Goal: Use online tool/utility

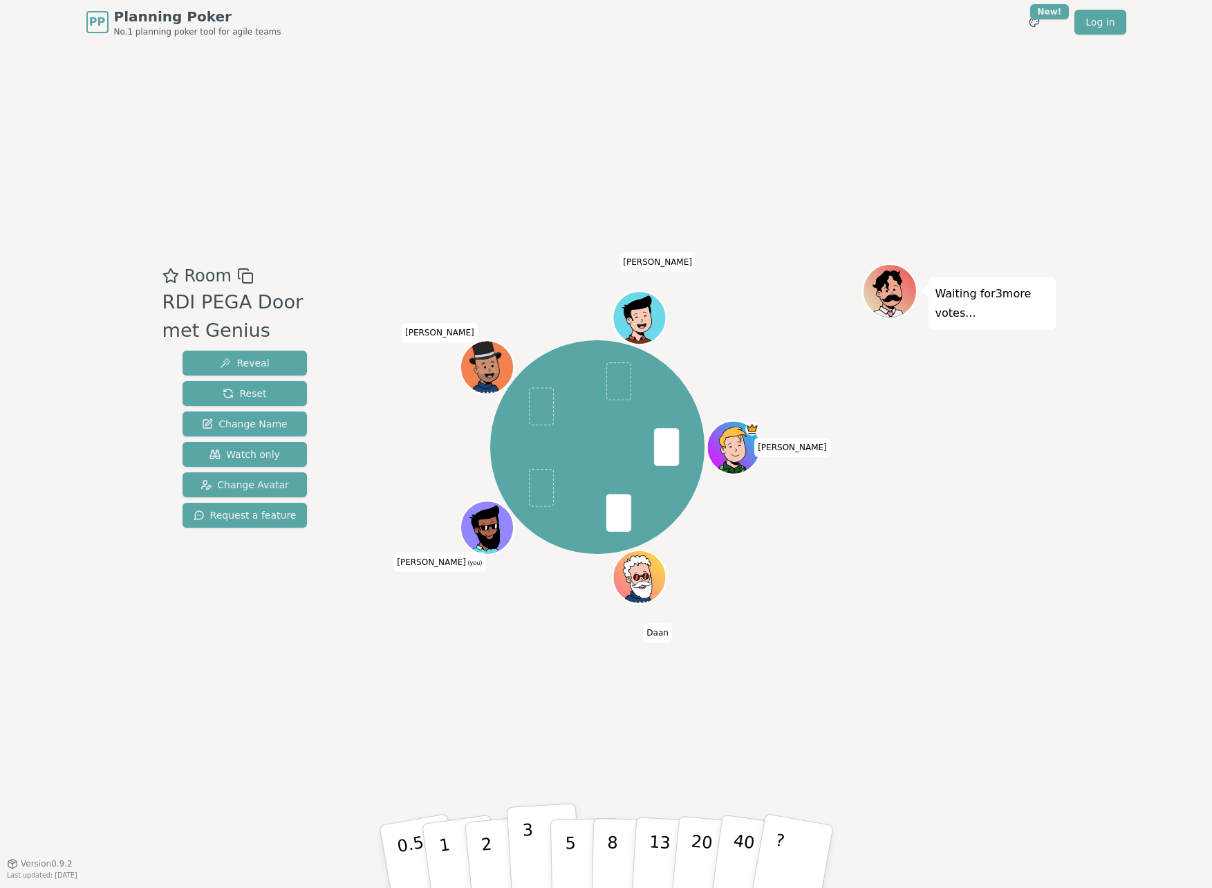
click at [532, 846] on p "3" at bounding box center [528, 857] width 15 height 75
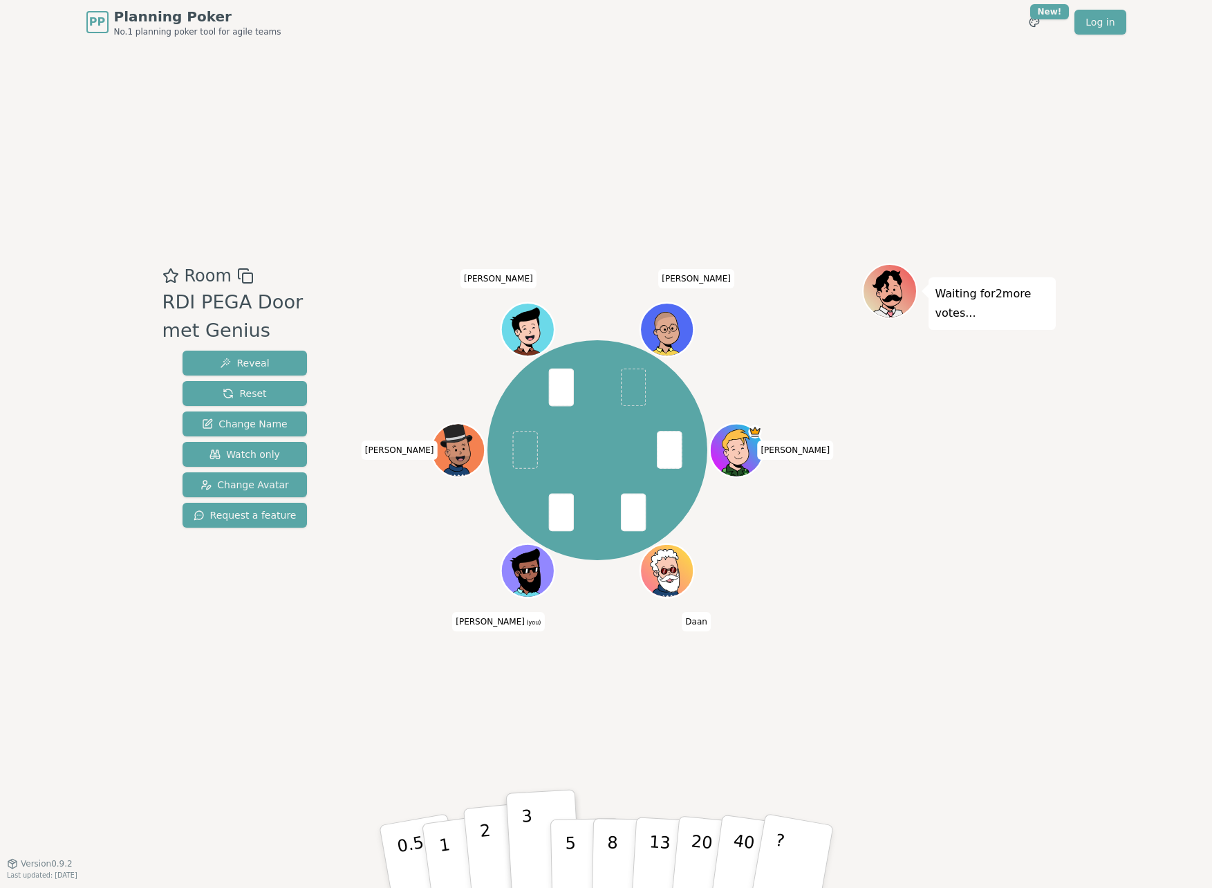
click at [485, 845] on p "2" at bounding box center [487, 858] width 18 height 75
click at [527, 830] on p "3" at bounding box center [528, 857] width 15 height 75
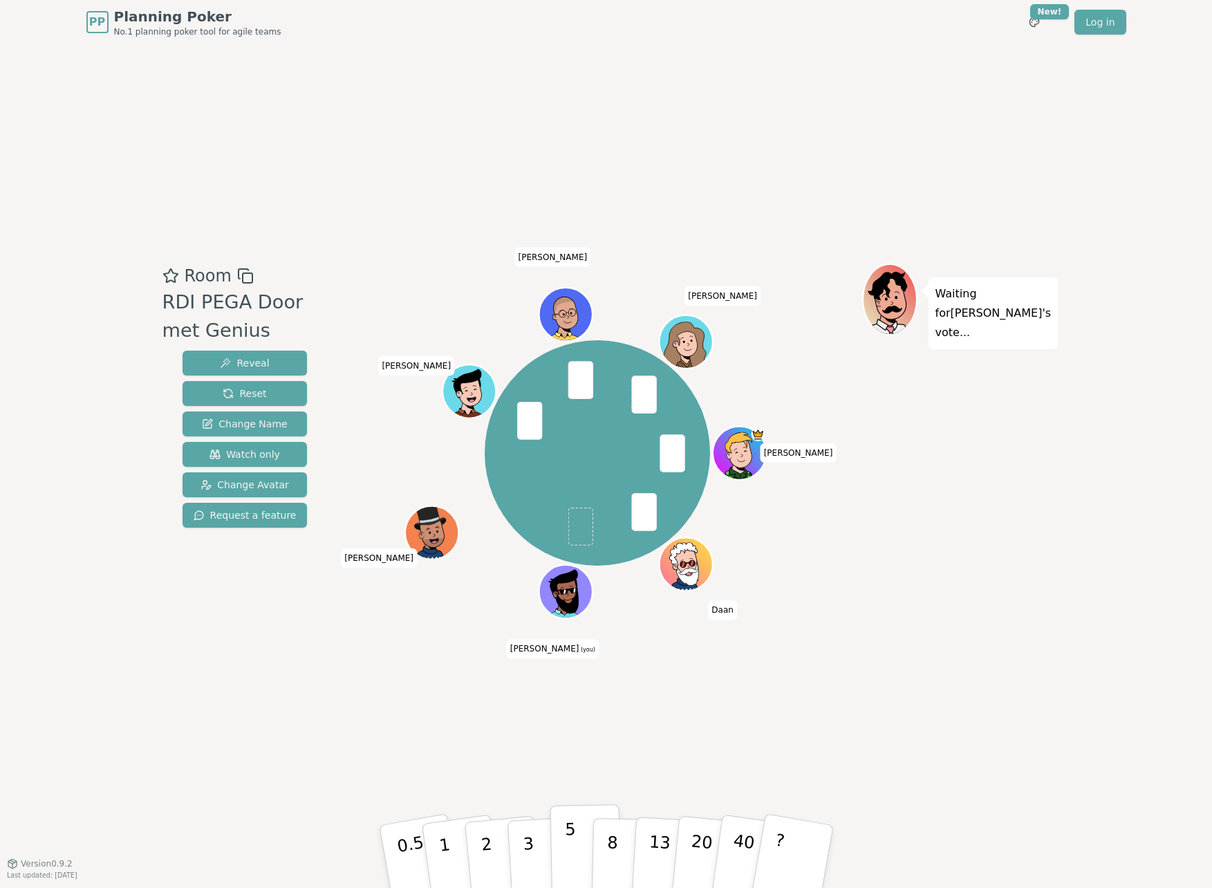
click at [560, 844] on button "5" at bounding box center [585, 856] width 71 height 105
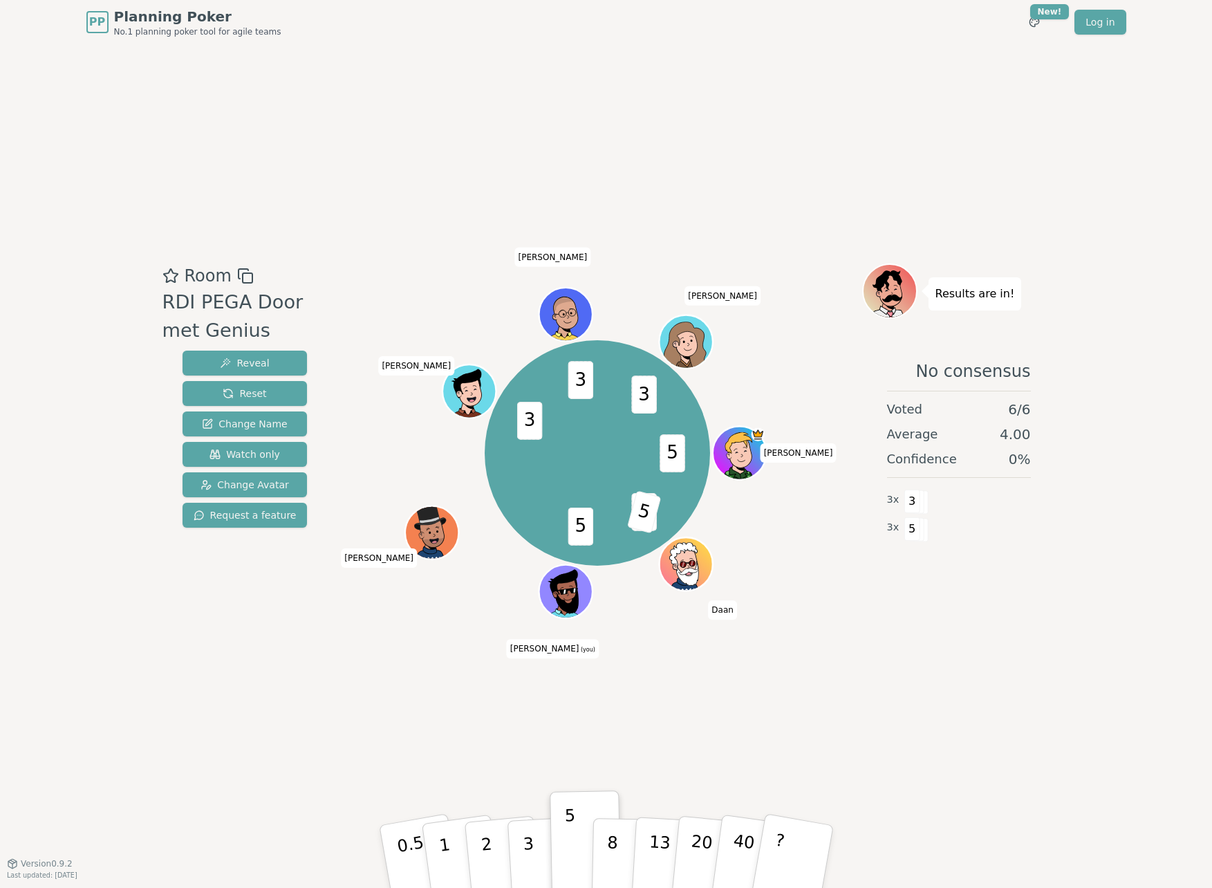
click at [946, 808] on div "Room RDI PEGA Door met Genius Reveal Reset Change Name Watch only Change Avatar…" at bounding box center [606, 453] width 899 height 819
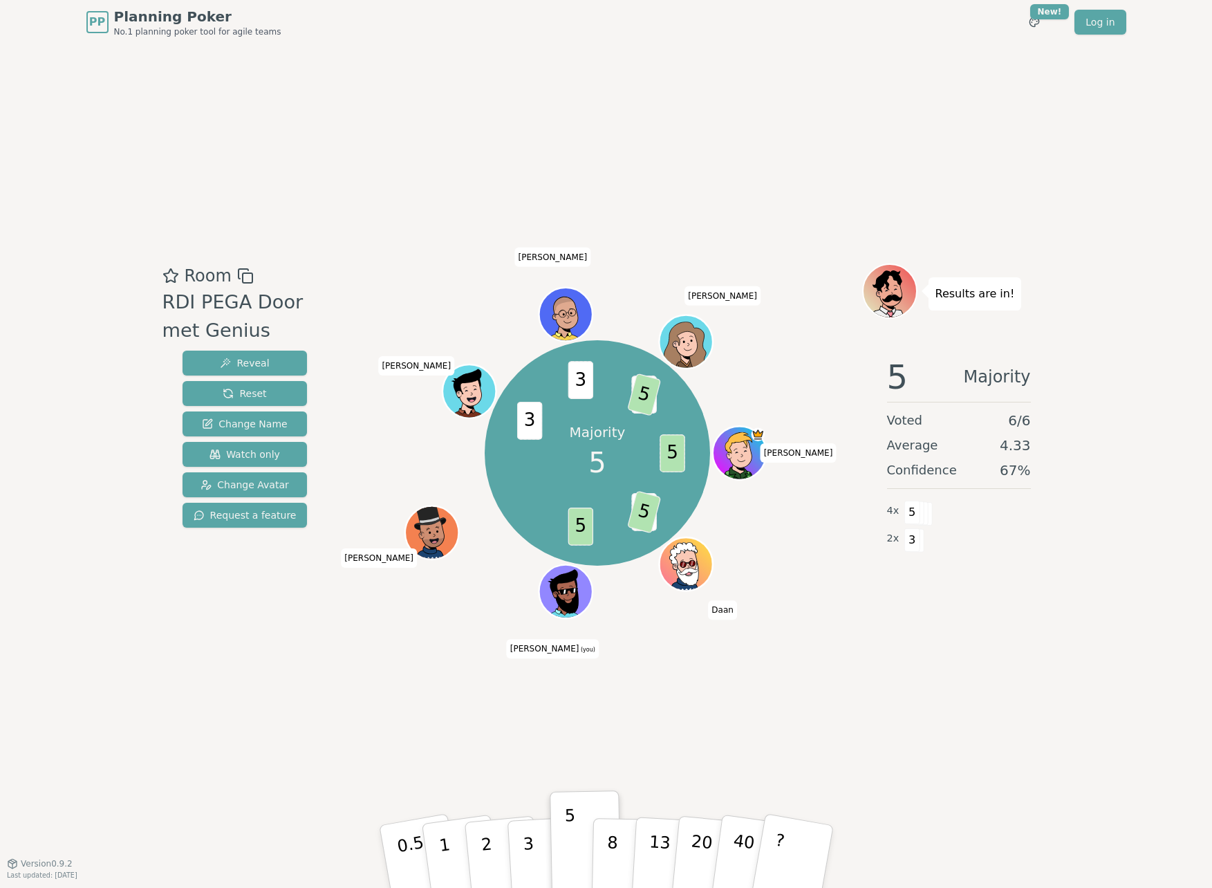
click at [212, 662] on div "Room RDI PEGA Door met Genius Reveal Reset Change Name Watch only Change Avatar…" at bounding box center [606, 453] width 899 height 819
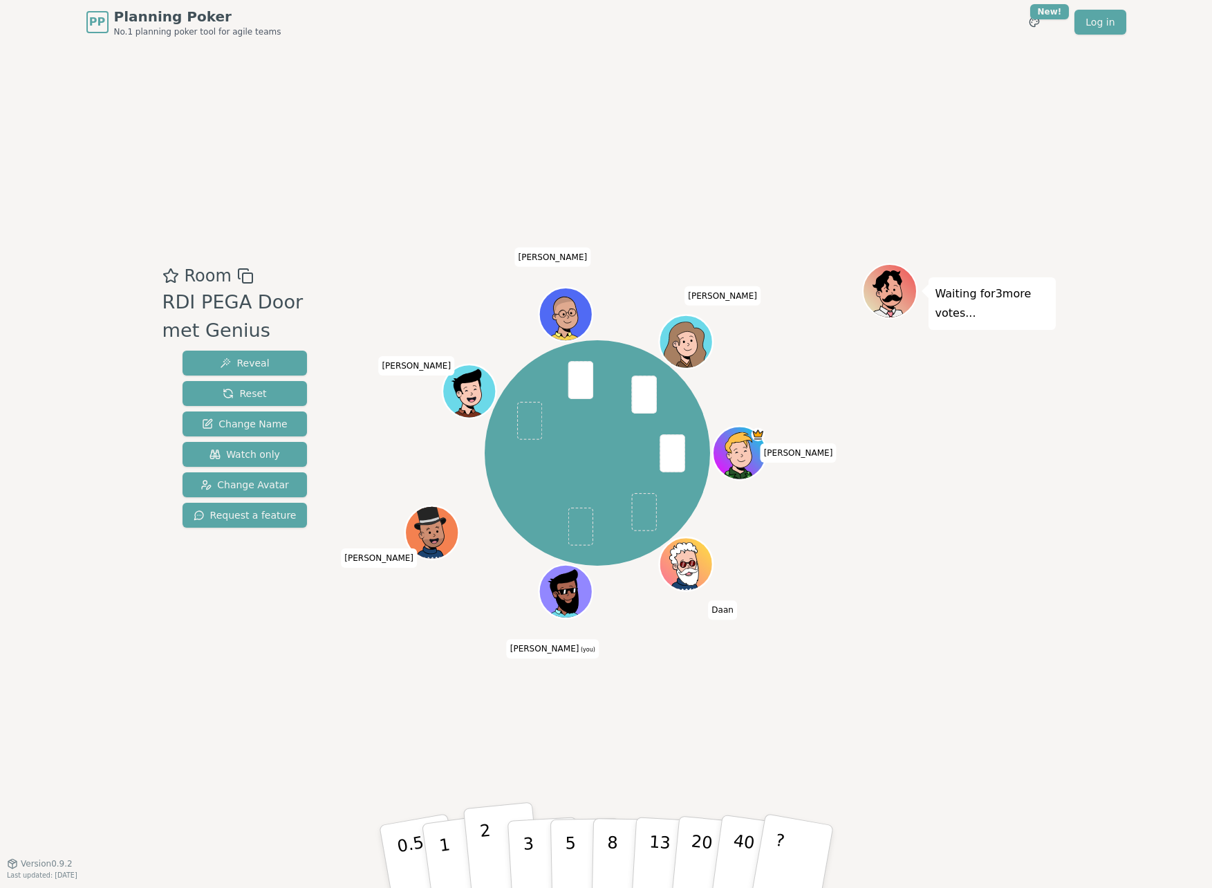
click at [485, 843] on p "2" at bounding box center [487, 858] width 18 height 75
click at [536, 842] on button "3" at bounding box center [543, 857] width 75 height 108
